Goal: Find specific fact: Find specific fact

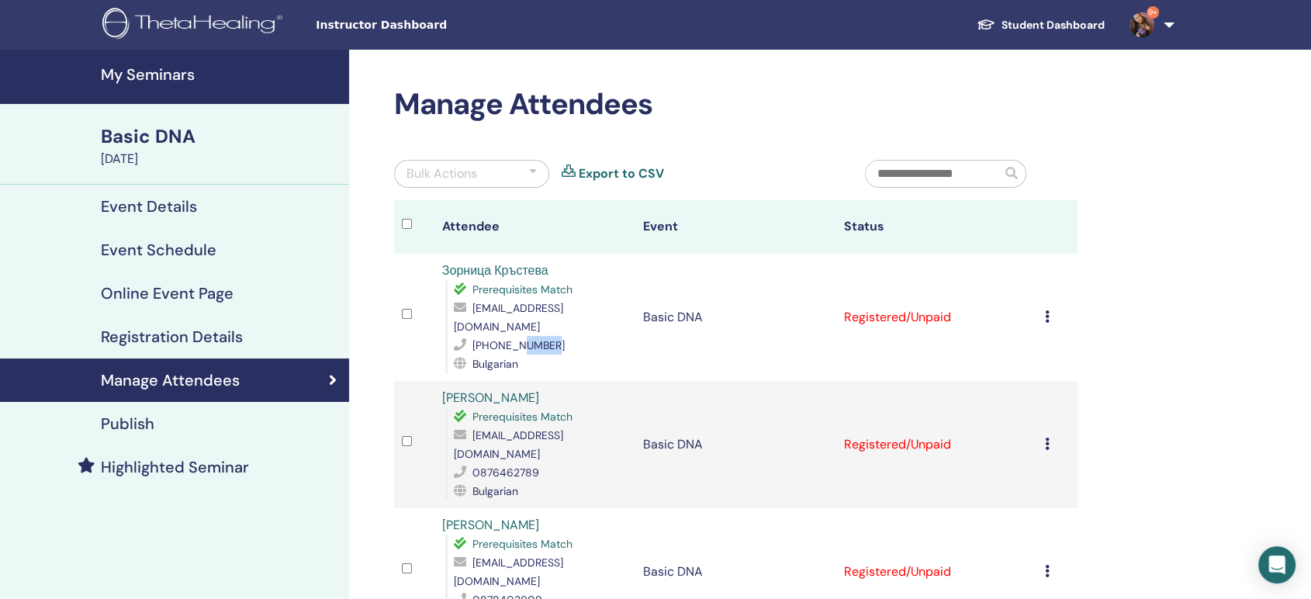
drag, startPoint x: 524, startPoint y: 321, endPoint x: 583, endPoint y: 319, distance: 59.0
click at [583, 336] on div "+359893638988" at bounding box center [541, 345] width 174 height 19
copy span "38988"
